Goal: Task Accomplishment & Management: Use online tool/utility

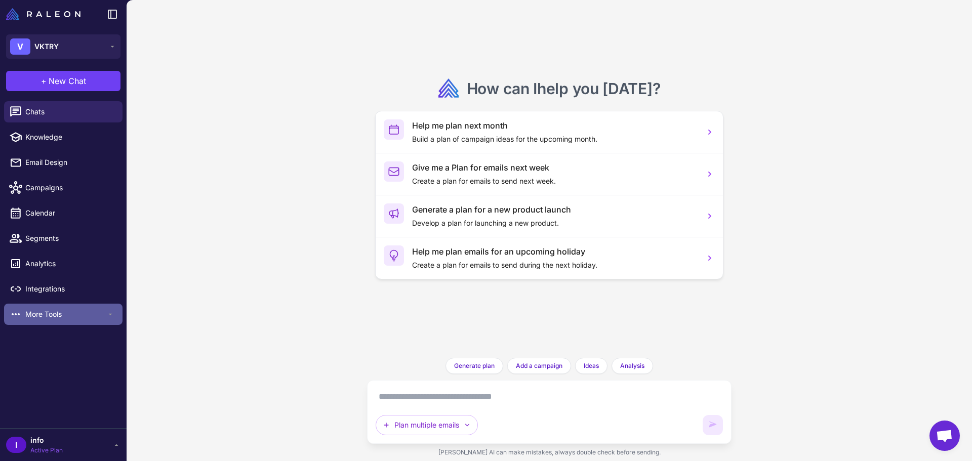
click at [61, 320] on div "More Tools" at bounding box center [63, 314] width 119 height 21
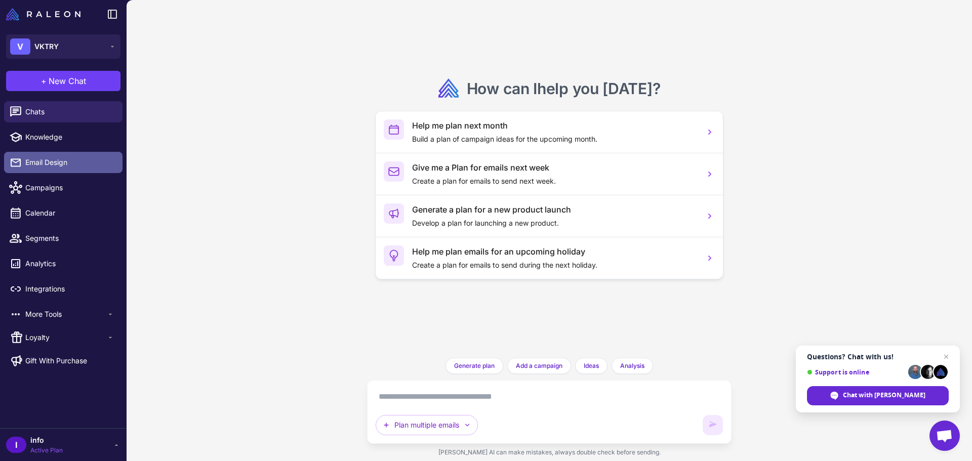
click at [47, 158] on span "Email Design" at bounding box center [69, 162] width 89 height 11
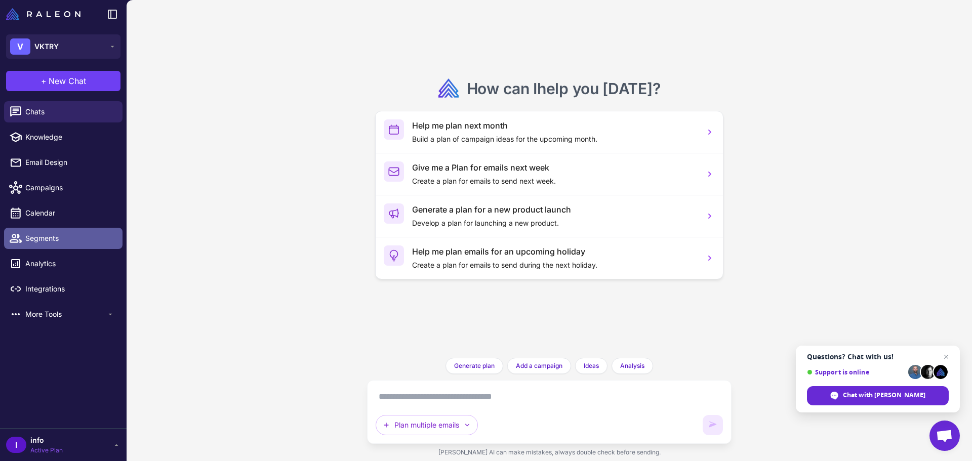
click at [44, 243] on span "Segments" at bounding box center [69, 238] width 89 height 11
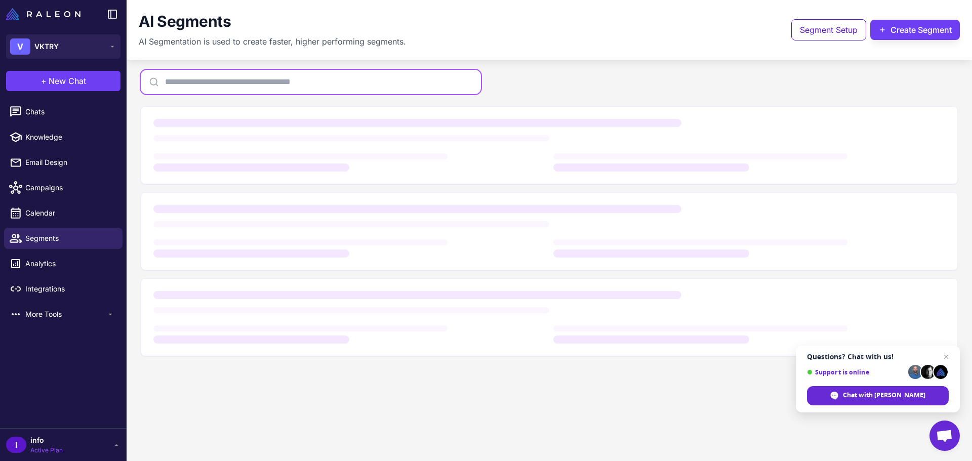
click at [253, 84] on div at bounding box center [550, 230] width 846 height 321
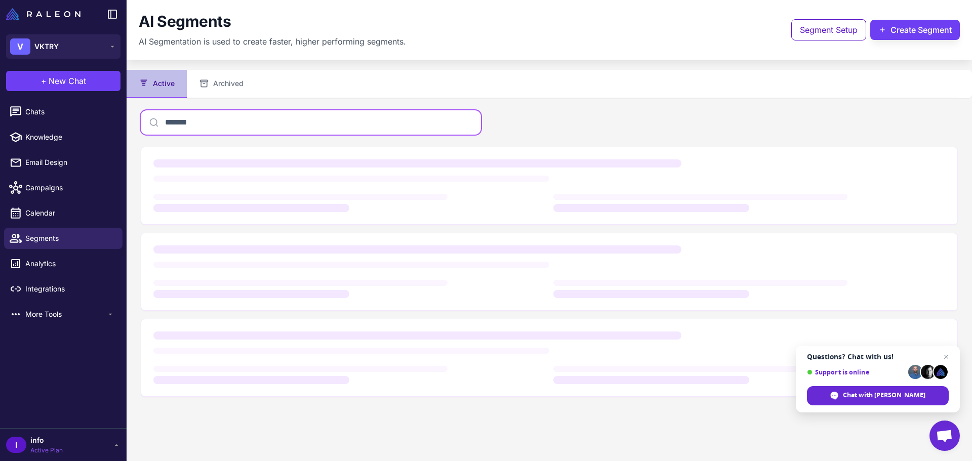
type input "*******"
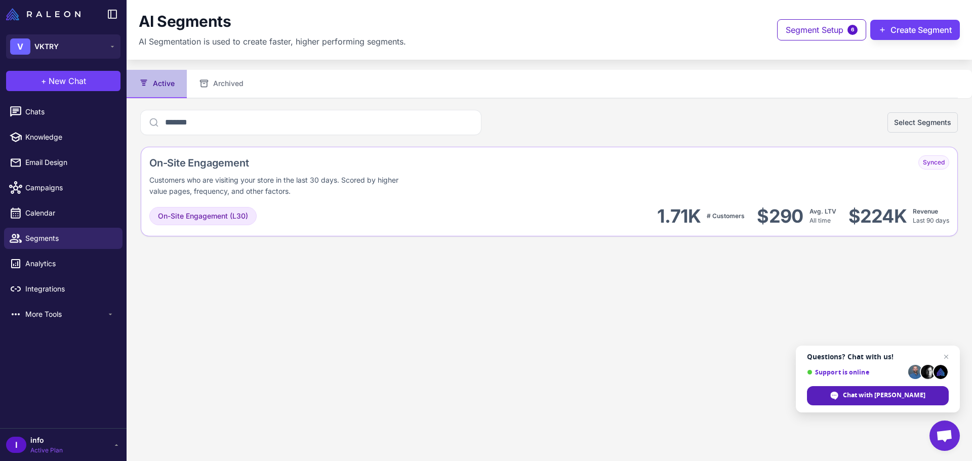
click at [895, 391] on span "Chat with [PERSON_NAME]" at bounding box center [884, 395] width 83 height 9
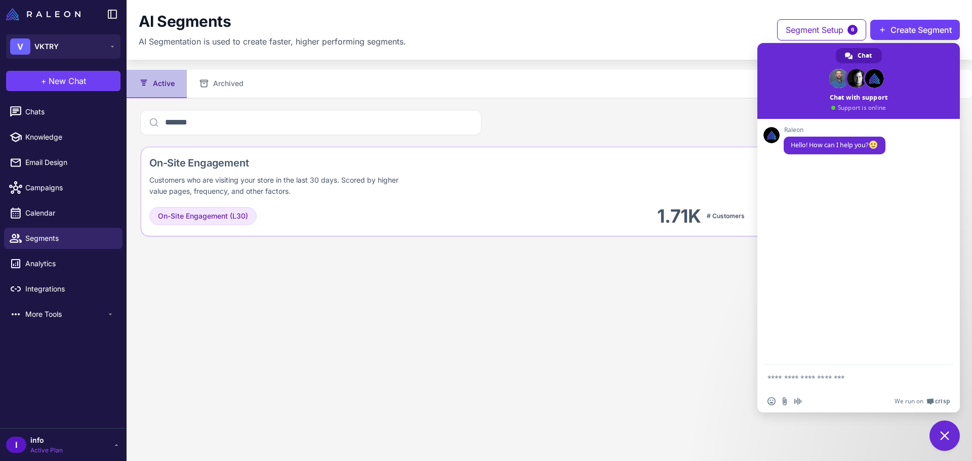
click at [722, 116] on div "******* Select Segments" at bounding box center [549, 122] width 817 height 24
click at [780, 33] on button "Segment Setup 6" at bounding box center [821, 29] width 89 height 21
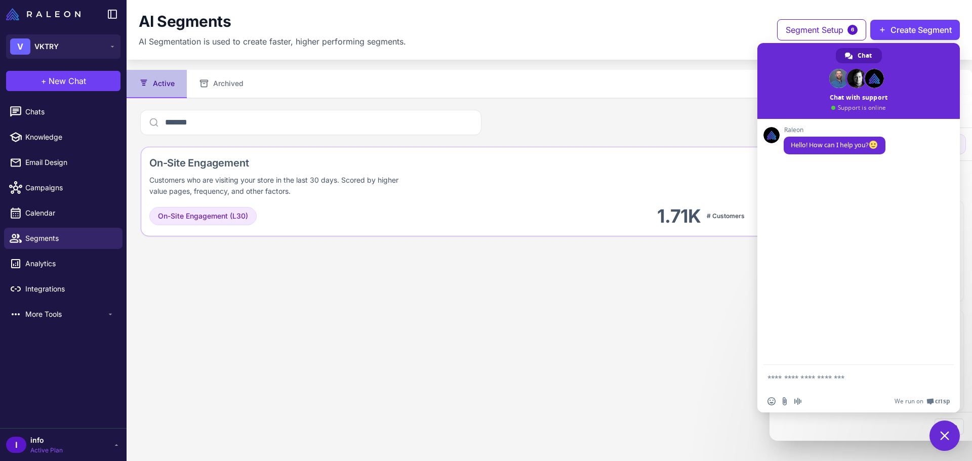
click at [715, 35] on div at bounding box center [486, 230] width 972 height 461
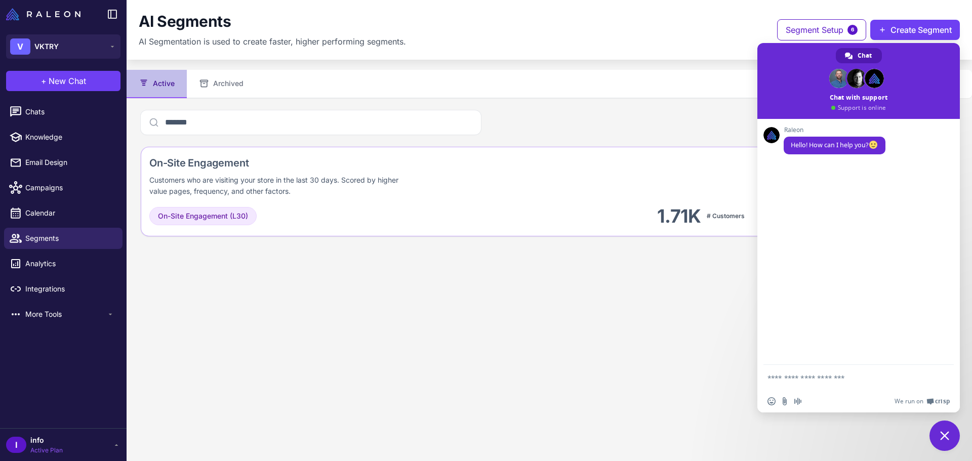
click at [946, 436] on span "Close chat" at bounding box center [944, 436] width 9 height 9
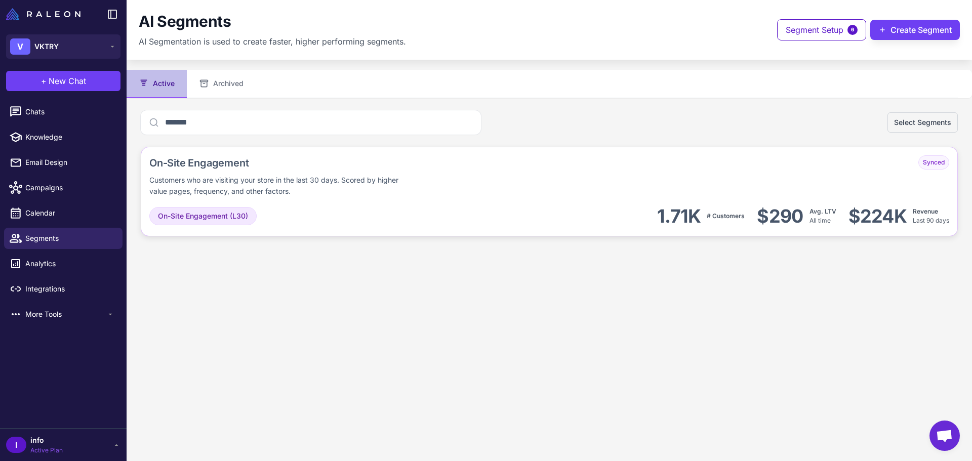
click at [223, 164] on div "On-Site Engagement" at bounding box center [345, 162] width 393 height 15
